Goal: Transaction & Acquisition: Book appointment/travel/reservation

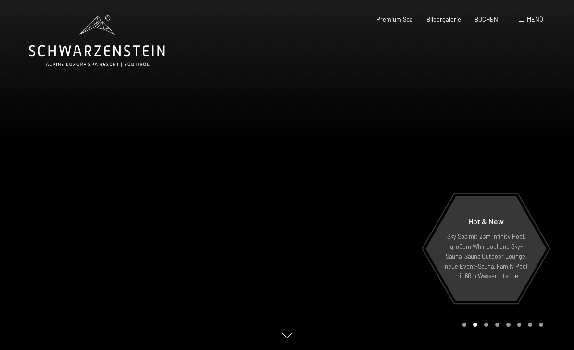
click at [534, 20] on span "Menü" at bounding box center [535, 19] width 16 height 8
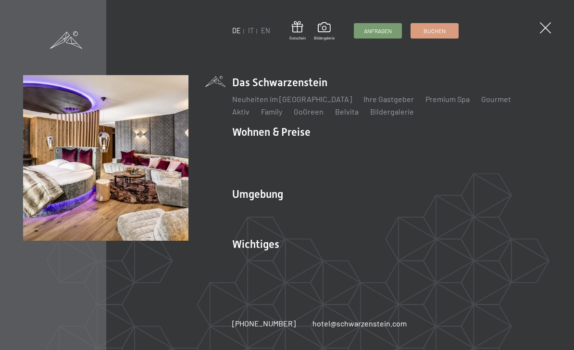
click at [393, 149] on link "Angebote" at bounding box center [391, 148] width 34 height 9
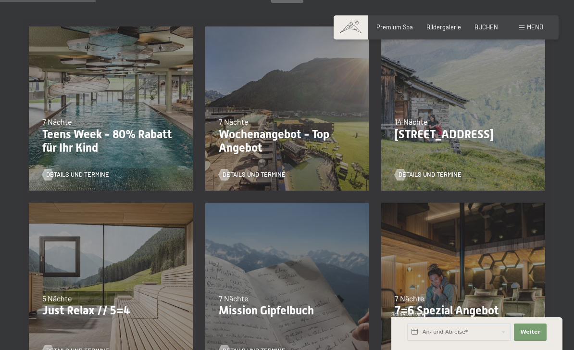
scroll to position [229, 0]
click at [118, 304] on p "Just Relax // 5=4" at bounding box center [110, 311] width 137 height 14
click at [94, 306] on p "Just Relax // 5=4" at bounding box center [110, 311] width 137 height 14
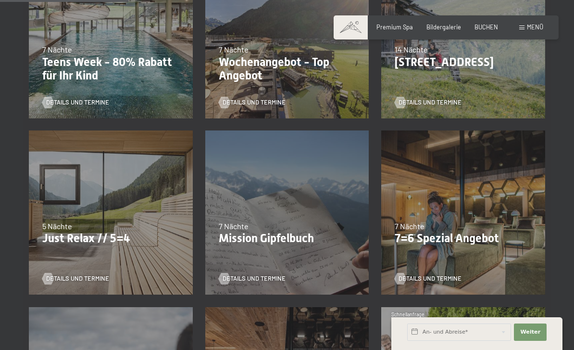
click at [98, 281] on span "Details und Termine" at bounding box center [77, 278] width 63 height 9
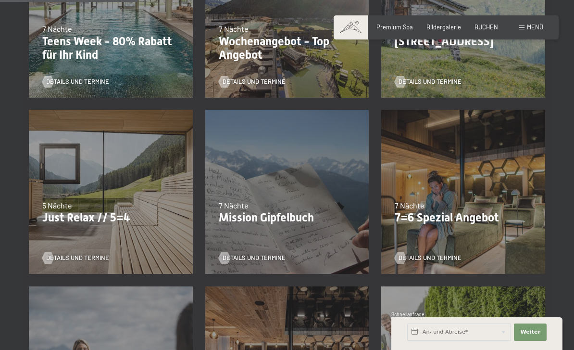
scroll to position [323, 0]
click at [478, 214] on p "7=6 Spezial Angebot" at bounding box center [463, 217] width 137 height 14
click at [447, 257] on span "Details und Termine" at bounding box center [430, 257] width 63 height 9
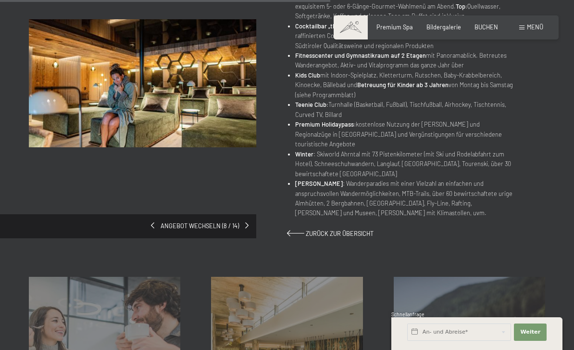
scroll to position [513, 0]
click at [221, 214] on div "Angebot wechseln (8 / 14)" at bounding box center [128, 226] width 256 height 24
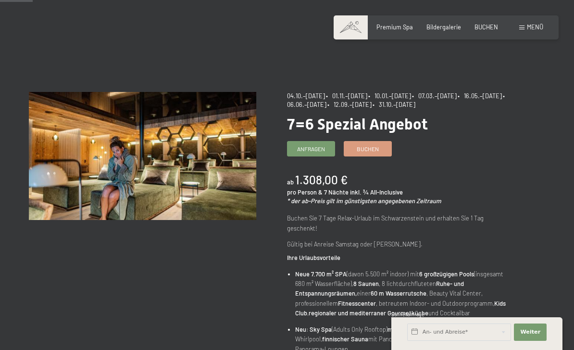
scroll to position [0, 0]
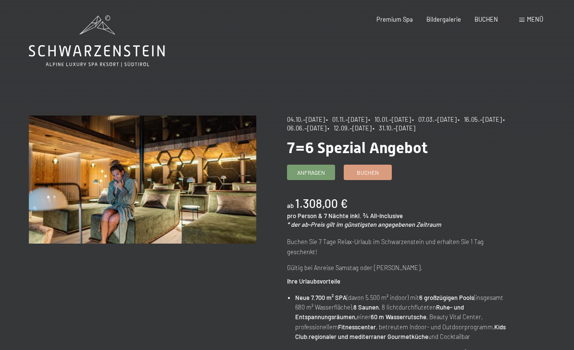
click at [378, 171] on span "Buchen" at bounding box center [368, 172] width 22 height 8
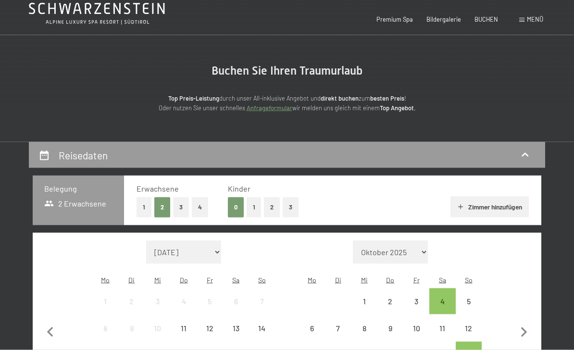
select select "[DATE]"
select select "2025-11-01"
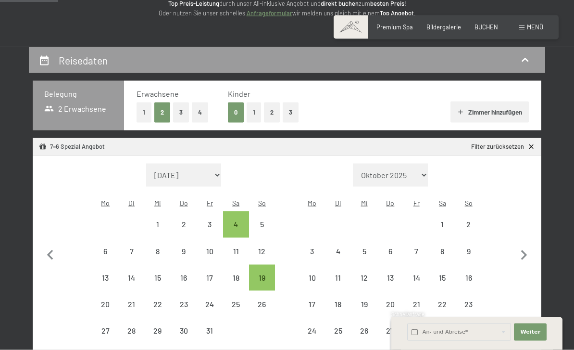
select select "2025-10-01"
select select "2025-11-01"
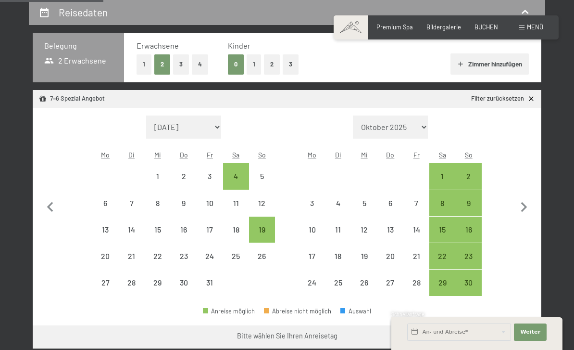
scroll to position [186, 0]
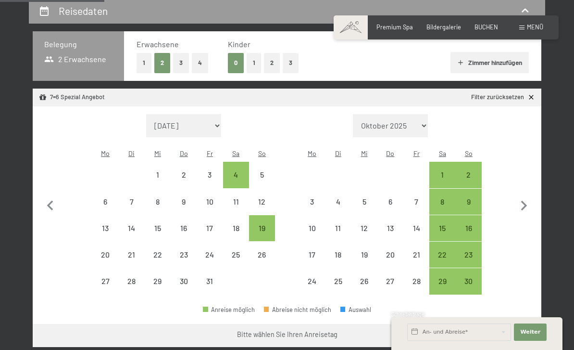
click at [528, 196] on icon "button" at bounding box center [524, 206] width 20 height 20
select select "2025-11-01"
select select "2025-12-01"
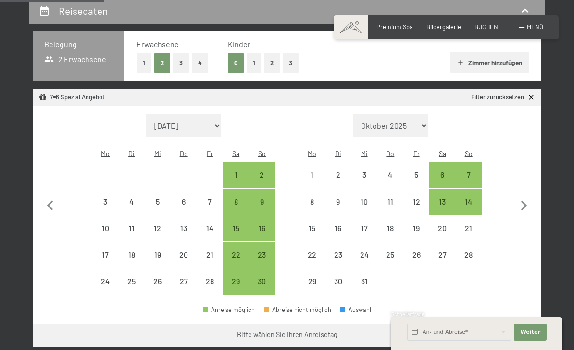
click at [527, 196] on icon "button" at bounding box center [524, 206] width 20 height 20
select select "2025-12-01"
select select "2026-01-01"
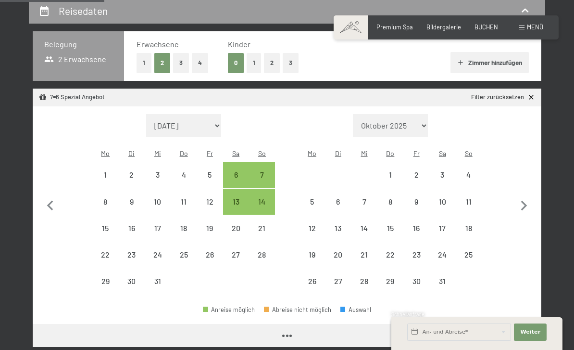
click at [526, 188] on button "button" at bounding box center [524, 204] width 20 height 181
select select "2026-01-01"
select select "2026-02-01"
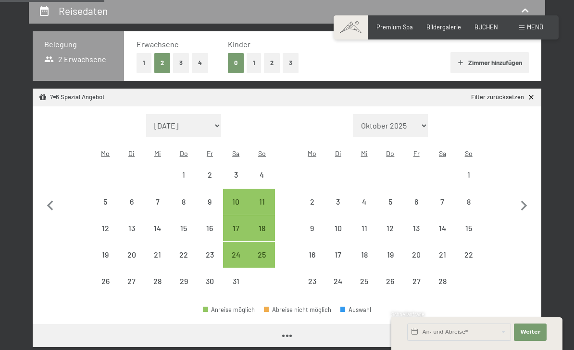
click at [525, 188] on button "button" at bounding box center [524, 204] width 20 height 181
select select "2026-02-01"
select select "2026-03-01"
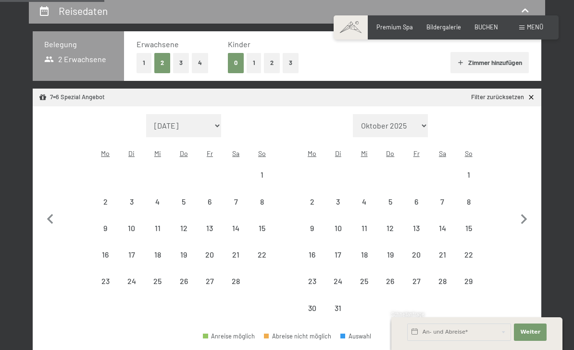
select select "2026-02-01"
select select "2026-03-01"
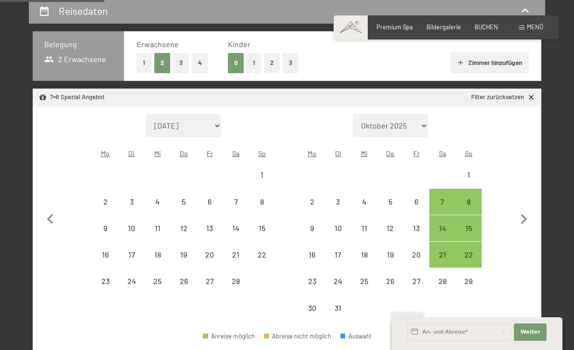
click at [527, 202] on button "button" at bounding box center [524, 217] width 20 height 207
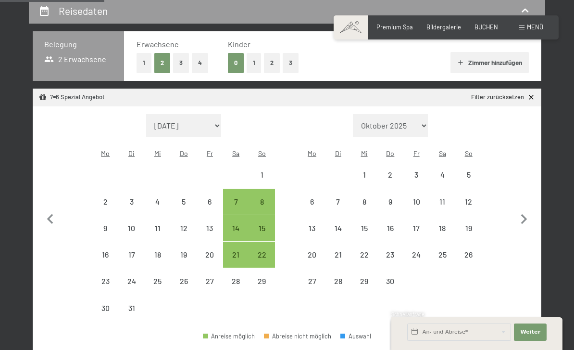
select select "2026-03-01"
select select "2026-04-01"
click at [529, 211] on icon "button" at bounding box center [524, 219] width 20 height 20
select select "2026-04-01"
select select "2026-05-01"
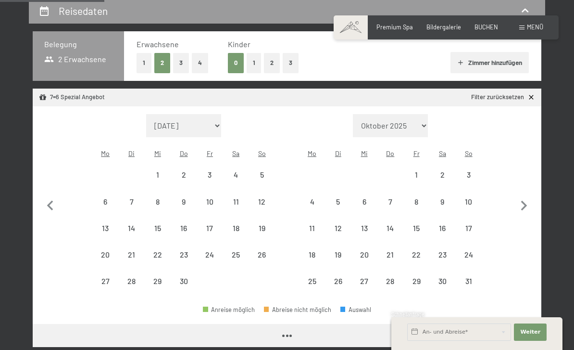
select select "2026-04-01"
select select "2026-05-01"
click at [529, 200] on icon "button" at bounding box center [524, 206] width 20 height 20
select select "2026-05-01"
select select "2026-06-01"
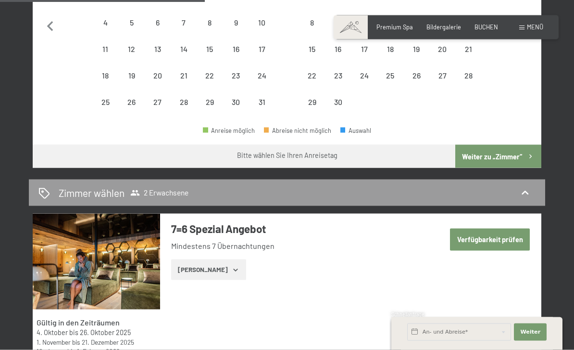
scroll to position [366, 0]
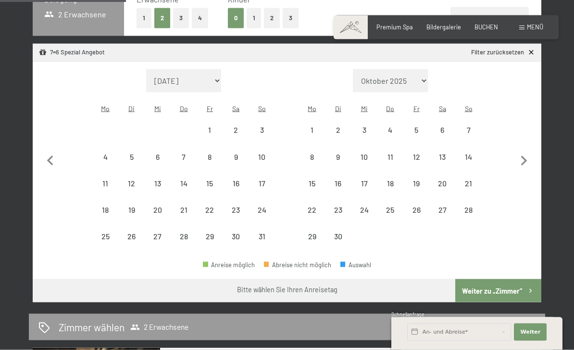
scroll to position [231, 0]
click at [238, 207] on span "Einwilligung Marketing*" at bounding box center [233, 203] width 79 height 10
click at [189, 207] on input "Einwilligung Marketing*" at bounding box center [184, 203] width 10 height 10
checkbox input "false"
click at [238, 232] on div "30" at bounding box center [236, 244] width 24 height 24
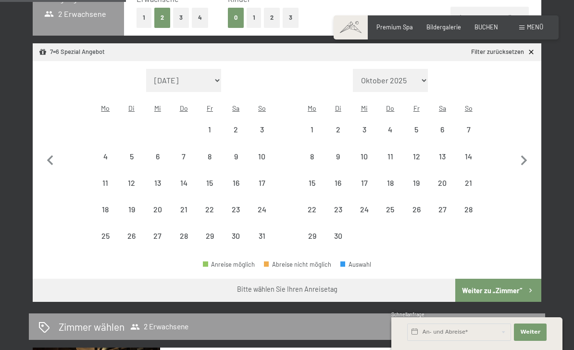
select select "2026-05-01"
select select "2026-06-01"
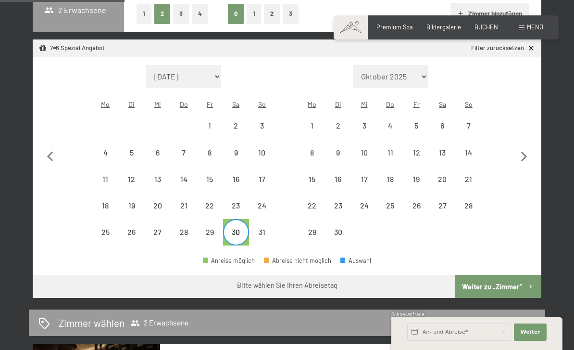
scroll to position [236, 0]
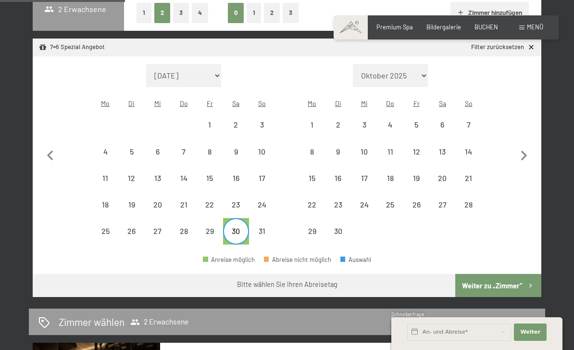
click at [530, 146] on icon "button" at bounding box center [524, 156] width 20 height 20
select select "2026-06-01"
select select "2026-07-01"
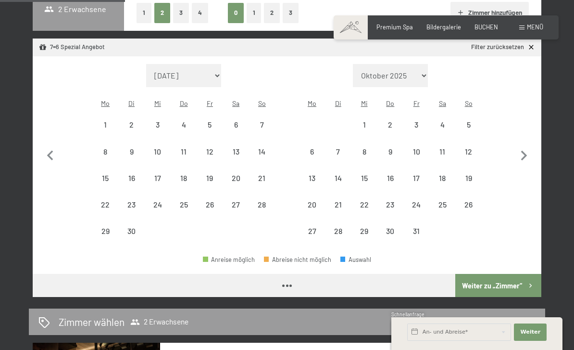
select select "2026-06-01"
select select "2026-07-01"
click at [530, 146] on icon "button" at bounding box center [524, 156] width 20 height 20
select select "2026-07-01"
select select "2026-08-01"
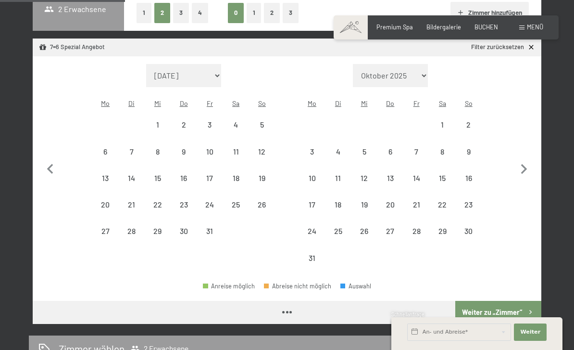
select select "2026-07-01"
select select "2026-08-01"
click at [532, 151] on button "button" at bounding box center [524, 167] width 20 height 207
select select "2026-08-01"
select select "2026-09-01"
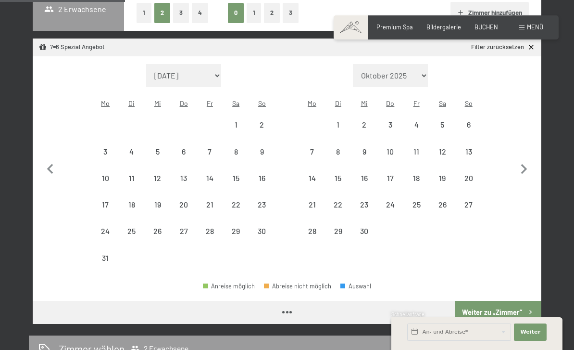
select select "2026-08-01"
select select "2026-09-01"
click at [443, 148] on div "12" at bounding box center [442, 160] width 24 height 24
select select "2026-08-01"
select select "2026-09-01"
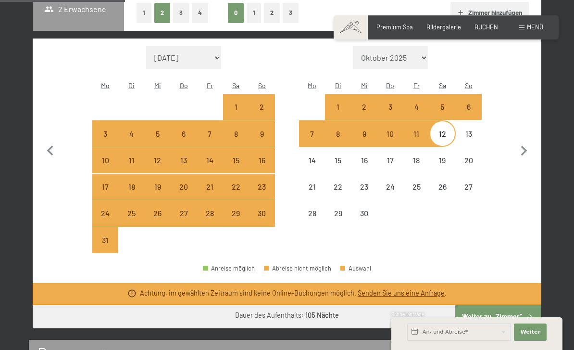
click at [445, 156] on div "19" at bounding box center [442, 168] width 24 height 24
select select "2026-08-01"
select select "2026-09-01"
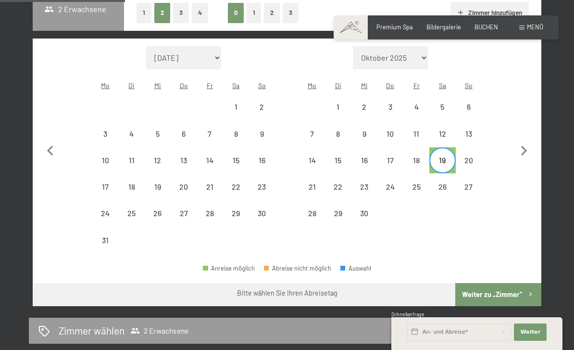
click at [444, 130] on div "12" at bounding box center [442, 142] width 24 height 24
select select "2026-08-01"
select select "2026-09-01"
click at [444, 156] on div "19" at bounding box center [442, 168] width 24 height 24
select select "2026-08-01"
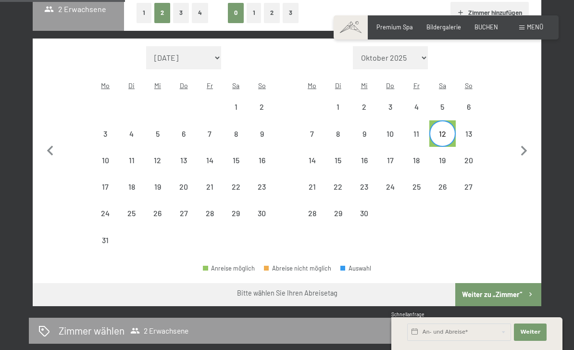
select select "2026-09-01"
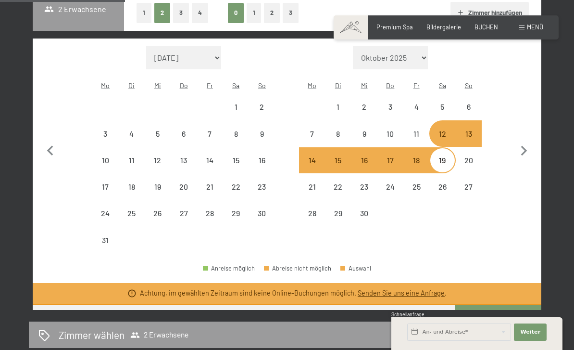
select select "2025-10-01"
select select "2025-11-01"
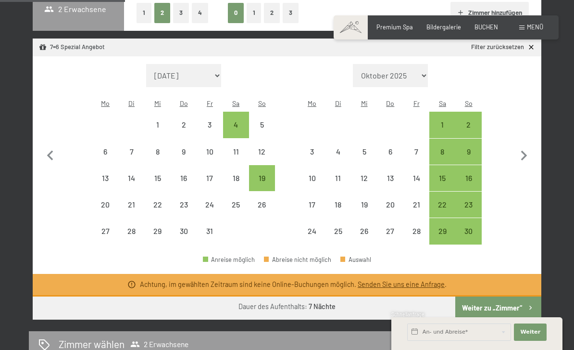
click at [527, 156] on icon "button" at bounding box center [524, 156] width 20 height 20
select select "2025-11-01"
select select "2025-12-01"
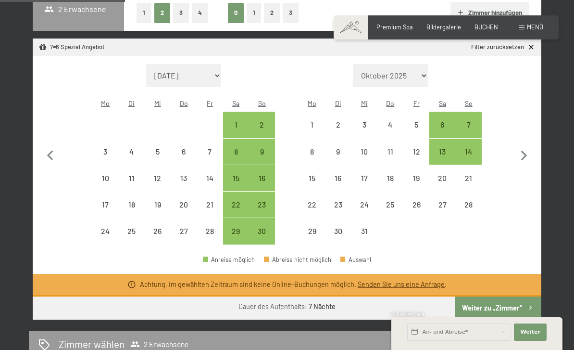
click at [526, 156] on icon "button" at bounding box center [524, 156] width 20 height 20
select select "2025-12-01"
select select "2026-01-01"
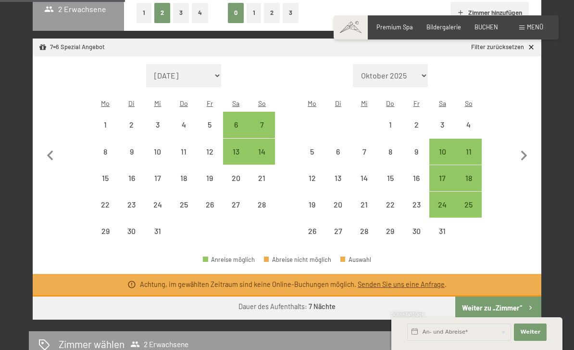
click at [529, 155] on icon "button" at bounding box center [524, 156] width 20 height 20
select select "2026-02-01"
select select "2026-03-01"
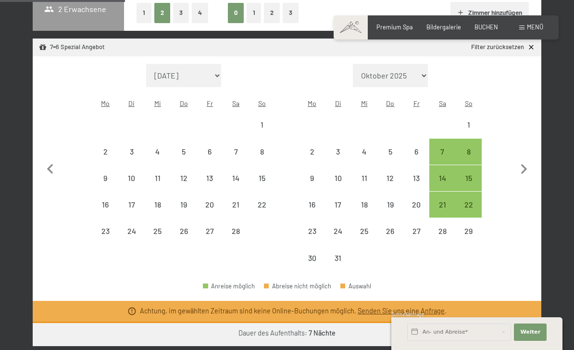
click at [532, 159] on icon "button" at bounding box center [524, 169] width 20 height 20
select select "2026-03-01"
select select "2026-04-01"
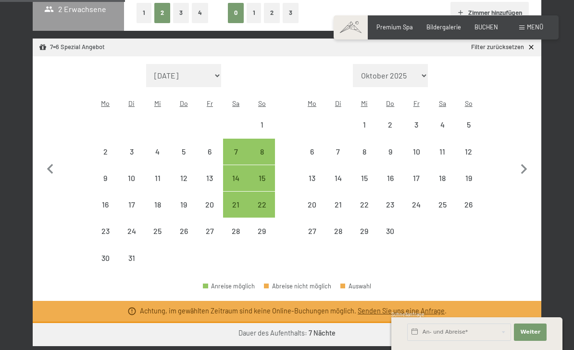
click at [532, 159] on icon "button" at bounding box center [524, 169] width 20 height 20
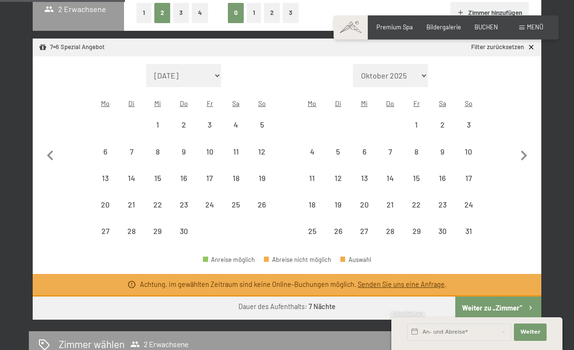
click at [532, 149] on icon "button" at bounding box center [524, 156] width 20 height 20
select select "2026-06-01"
select select "2026-07-01"
click at [533, 146] on icon "button" at bounding box center [524, 156] width 20 height 20
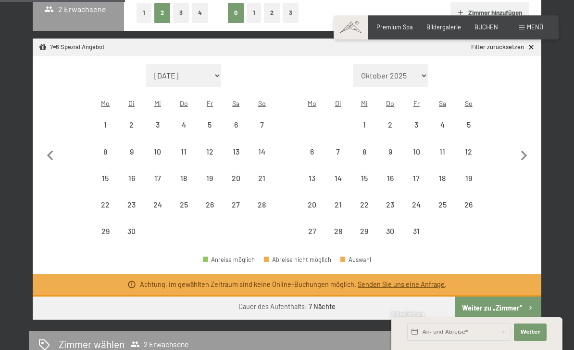
select select "2026-07-01"
select select "2026-08-01"
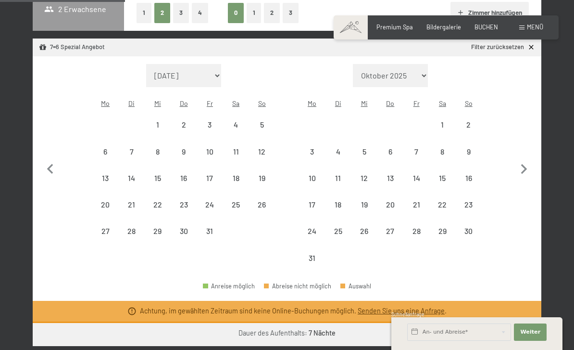
click at [534, 148] on div "Monat/Jahr September 2025 Oktober 2025 November 2025 Dezember 2025 Januar 2026 …" at bounding box center [287, 167] width 509 height 223
click at [534, 150] on button "button" at bounding box center [524, 167] width 20 height 207
select select "2026-09-01"
select select "2026-10-01"
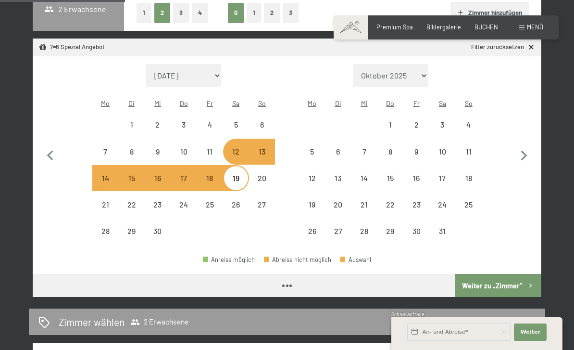
select select "2026-09-01"
select select "2026-10-01"
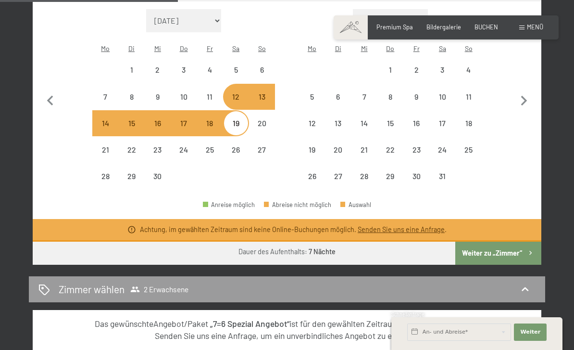
scroll to position [293, 0]
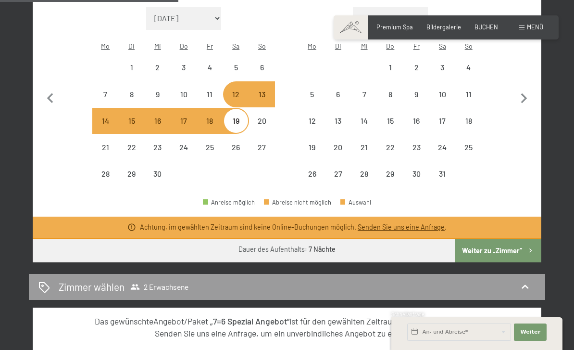
click at [522, 239] on button "Weiter zu „Zimmer“" at bounding box center [498, 250] width 86 height 23
select select "2026-09-01"
select select "2026-10-01"
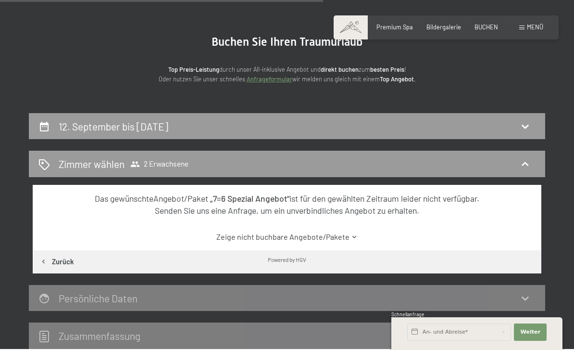
scroll to position [0, 0]
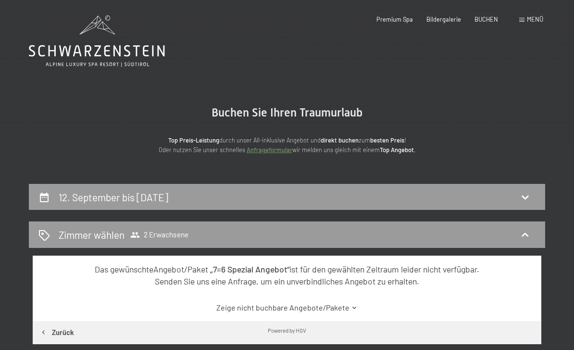
click at [534, 21] on span "Menü" at bounding box center [535, 19] width 16 height 8
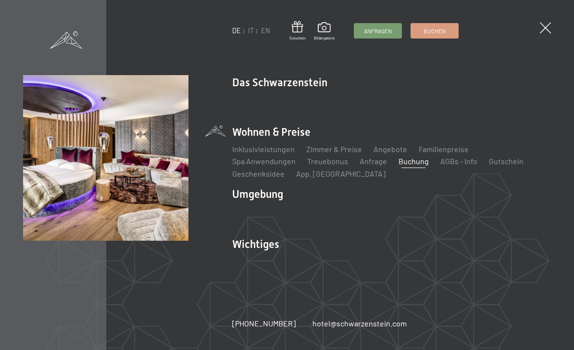
click at [281, 151] on link "Inklusivleistungen" at bounding box center [263, 148] width 63 height 9
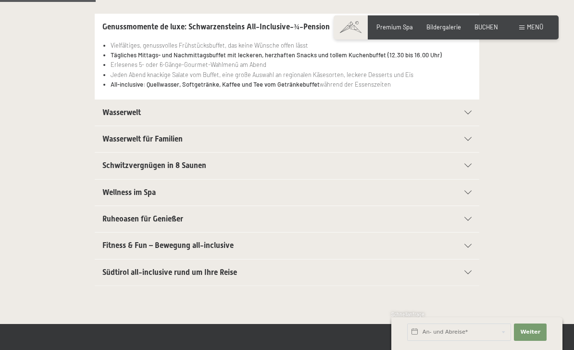
scroll to position [228, 0]
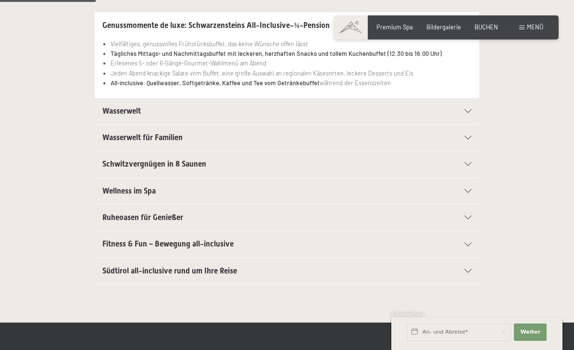
click at [477, 162] on section "Schwitzvergnügen in 8 Saunen Eventsauna mit Multimedia Unterstützung für das be…" at bounding box center [287, 164] width 385 height 27
click at [471, 153] on div "Schwitzvergnügen in 8 Saunen" at bounding box center [286, 164] width 369 height 26
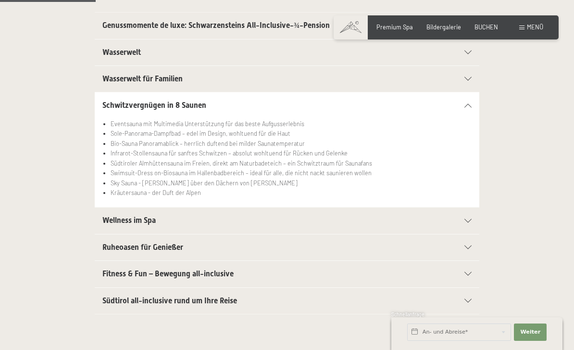
click at [470, 159] on li "Südtiroler Almhüttensauna im Freien, direkt am Naturbadeteich – ein Schwitztrau…" at bounding box center [291, 163] width 361 height 10
click at [471, 99] on div "Schwitzvergnügen in 8 Saunen" at bounding box center [286, 105] width 369 height 26
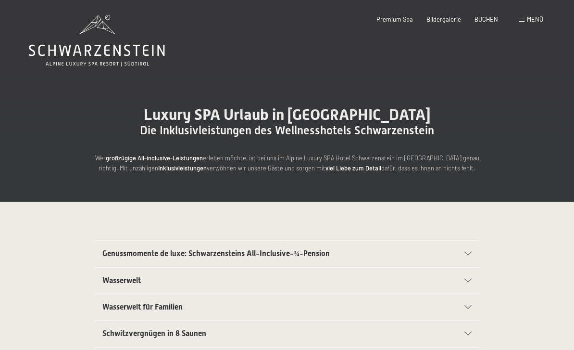
scroll to position [0, 0]
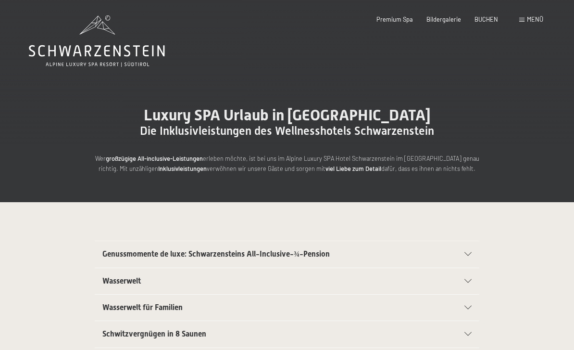
click at [532, 15] on span "Menü" at bounding box center [535, 19] width 16 height 8
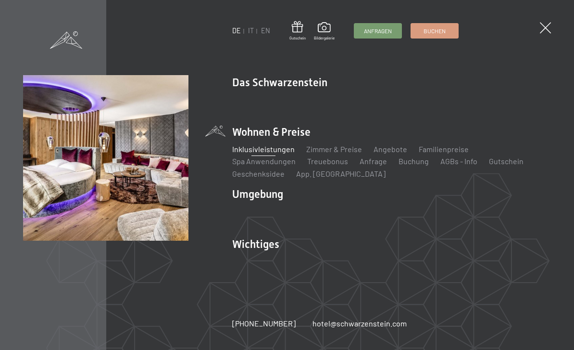
click at [391, 149] on link "Angebote" at bounding box center [391, 148] width 34 height 9
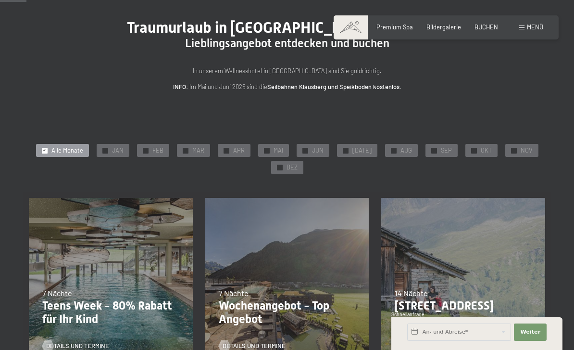
scroll to position [60, 0]
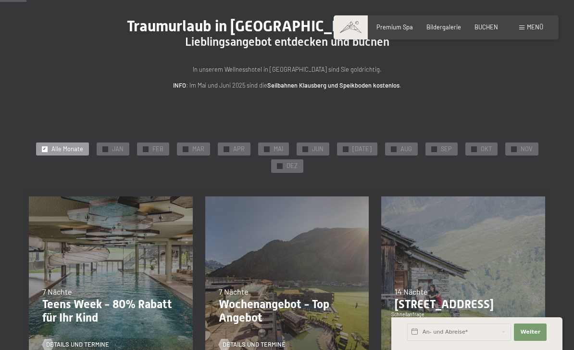
click at [442, 149] on span "SEP" at bounding box center [446, 149] width 11 height 9
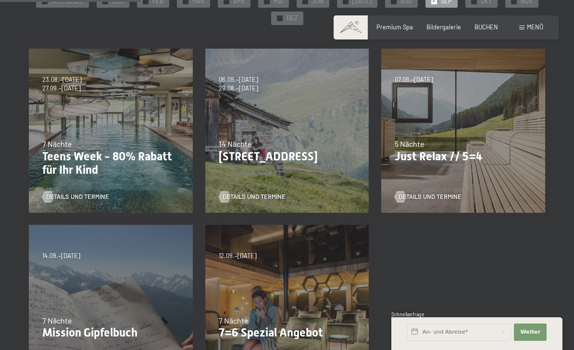
scroll to position [209, 0]
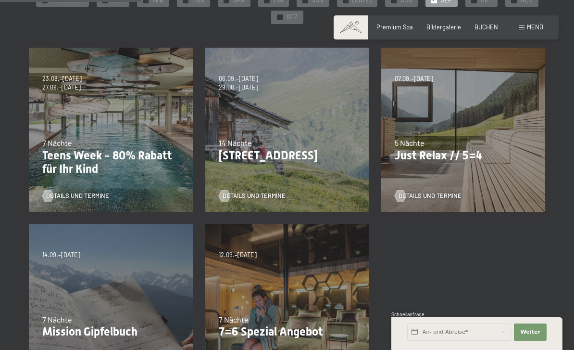
click at [442, 194] on span "Details und Termine" at bounding box center [430, 195] width 63 height 9
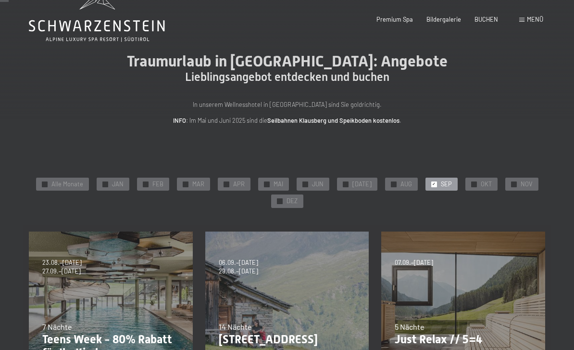
scroll to position [0, 0]
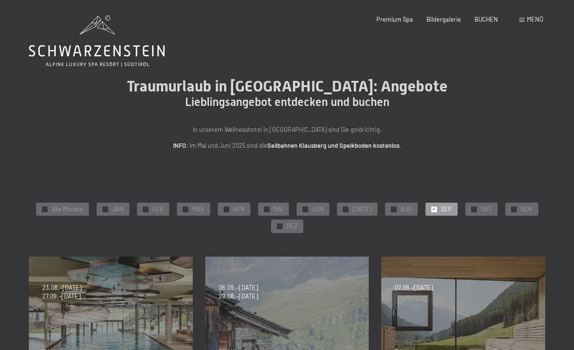
click at [135, 65] on icon at bounding box center [97, 40] width 136 height 51
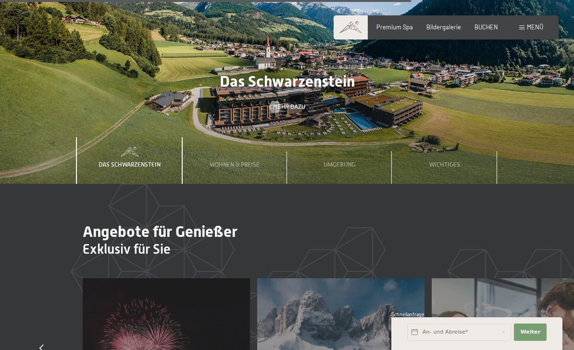
scroll to position [2468, 0]
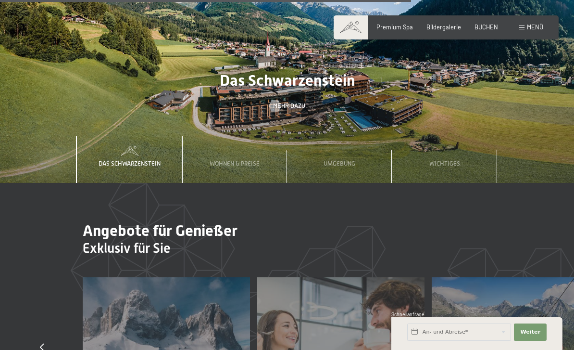
click at [237, 160] on span "Wohnen & Preise" at bounding box center [235, 163] width 50 height 7
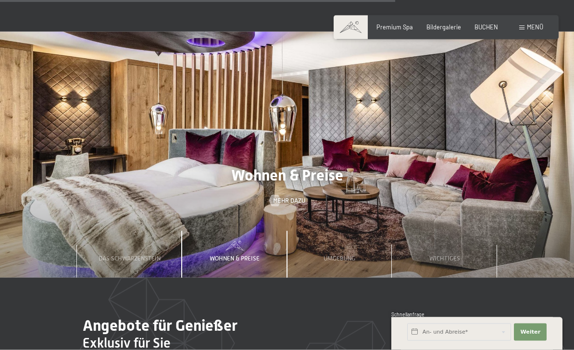
scroll to position [2374, 0]
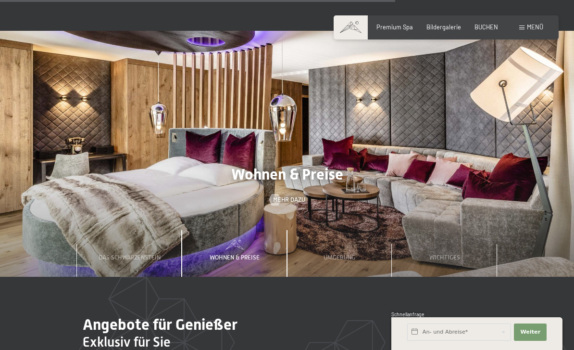
click at [290, 195] on span "Mehr dazu" at bounding box center [289, 199] width 32 height 9
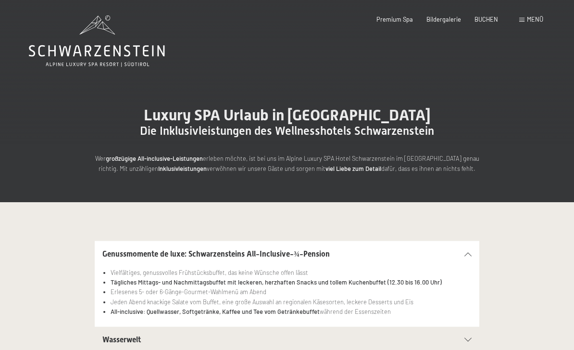
click at [404, 16] on span "Premium Spa" at bounding box center [395, 19] width 37 height 8
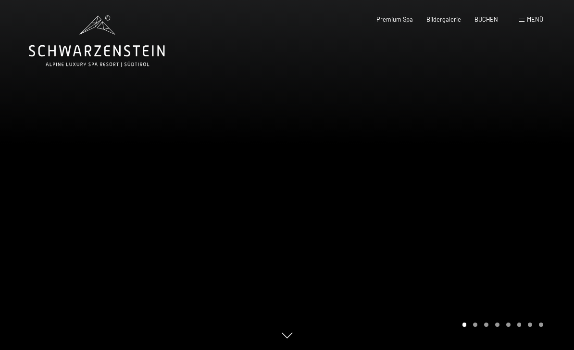
click at [543, 16] on div "Buchen Anfragen Premium Spa Bildergalerie BUCHEN Menü DE IT EN Gutschein Bilder…" at bounding box center [446, 19] width 194 height 9
click at [532, 17] on span "Menü" at bounding box center [535, 19] width 16 height 8
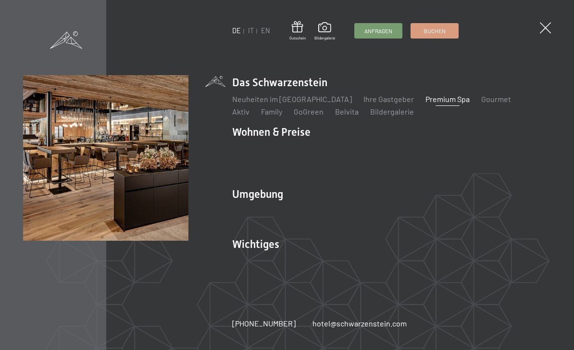
click at [335, 21] on div "Gutschein Bildergalerie" at bounding box center [313, 31] width 46 height 20
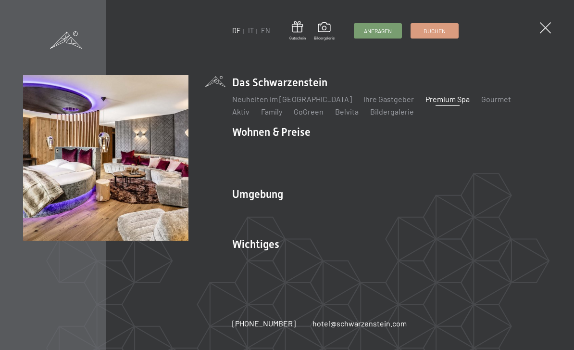
click at [348, 151] on link "Zimmer & Preise" at bounding box center [334, 148] width 56 height 9
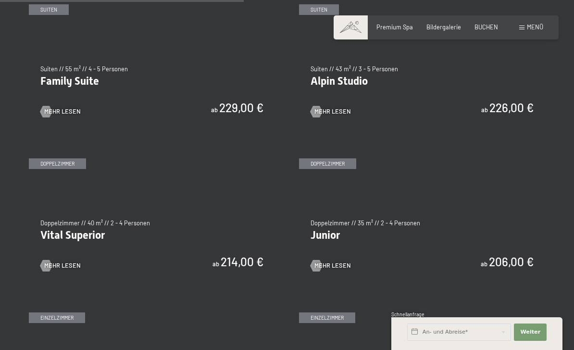
scroll to position [989, 0]
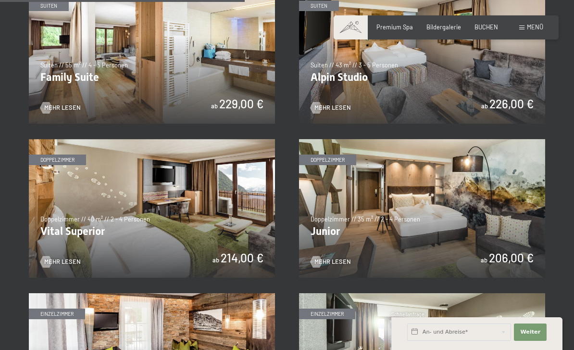
click at [164, 203] on img at bounding box center [152, 208] width 246 height 139
